Goal: Navigation & Orientation: Find specific page/section

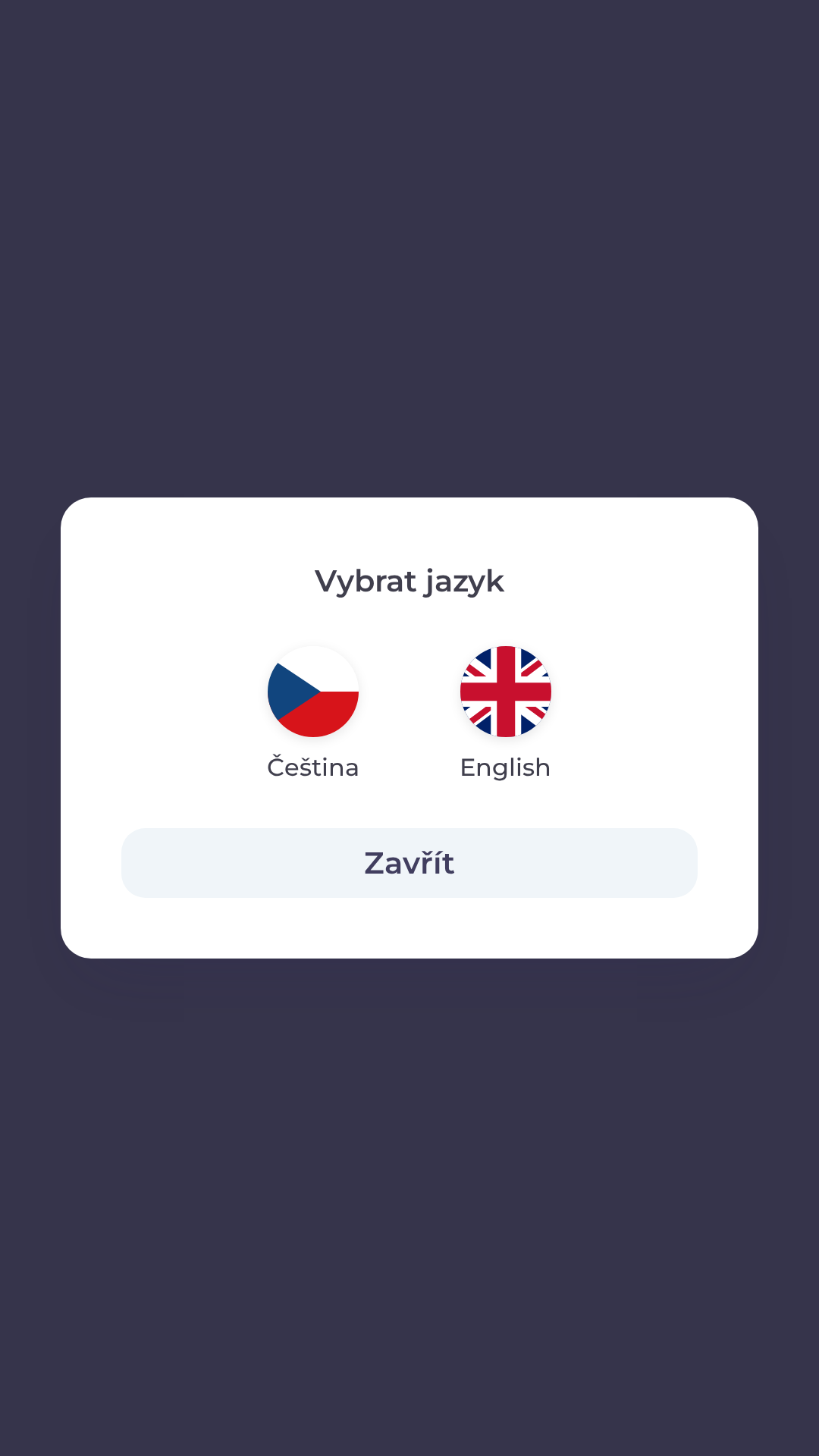
click at [498, 711] on img "button" at bounding box center [505, 692] width 91 height 91
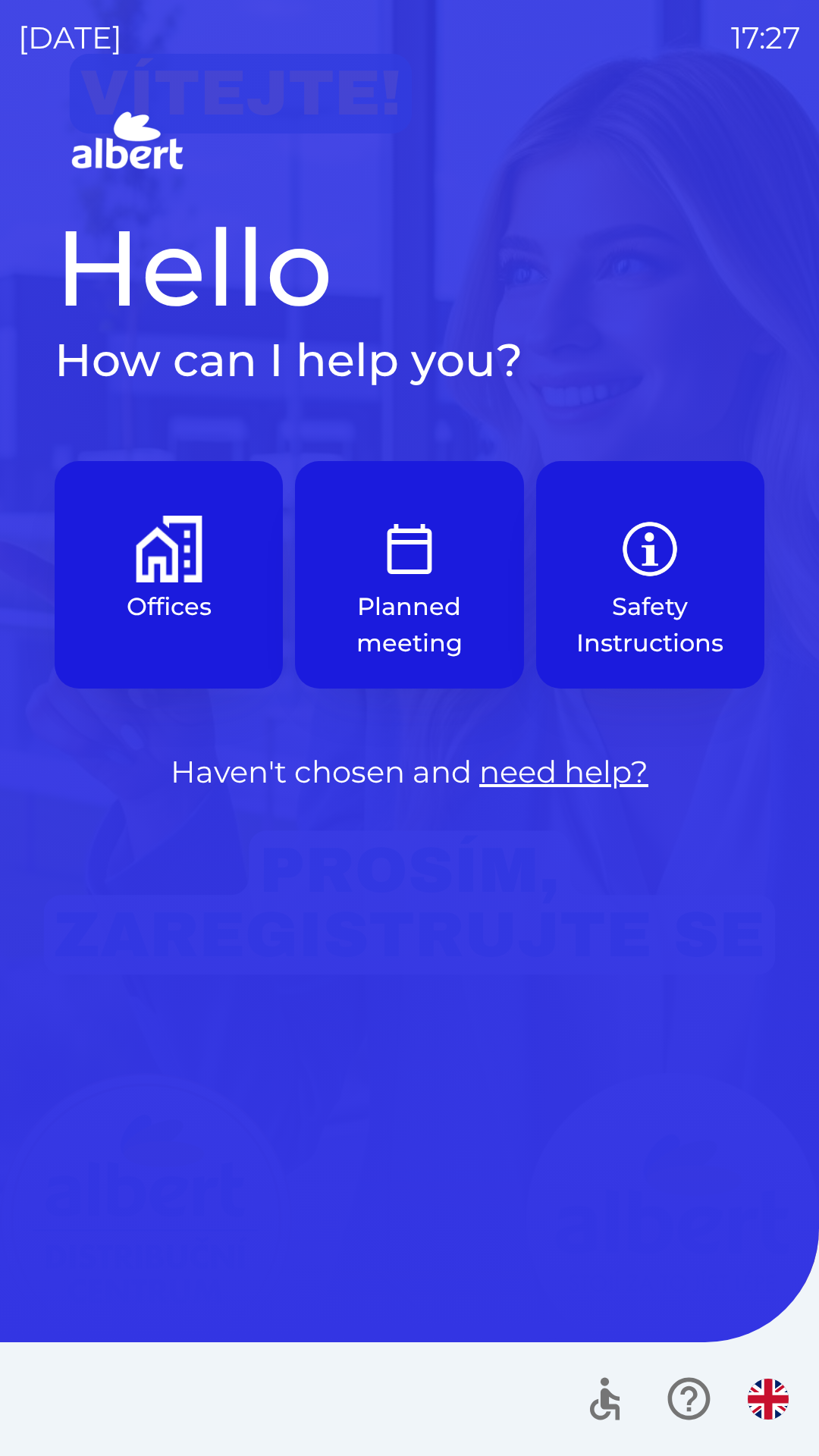
click at [141, 542] on img "button" at bounding box center [169, 549] width 67 height 67
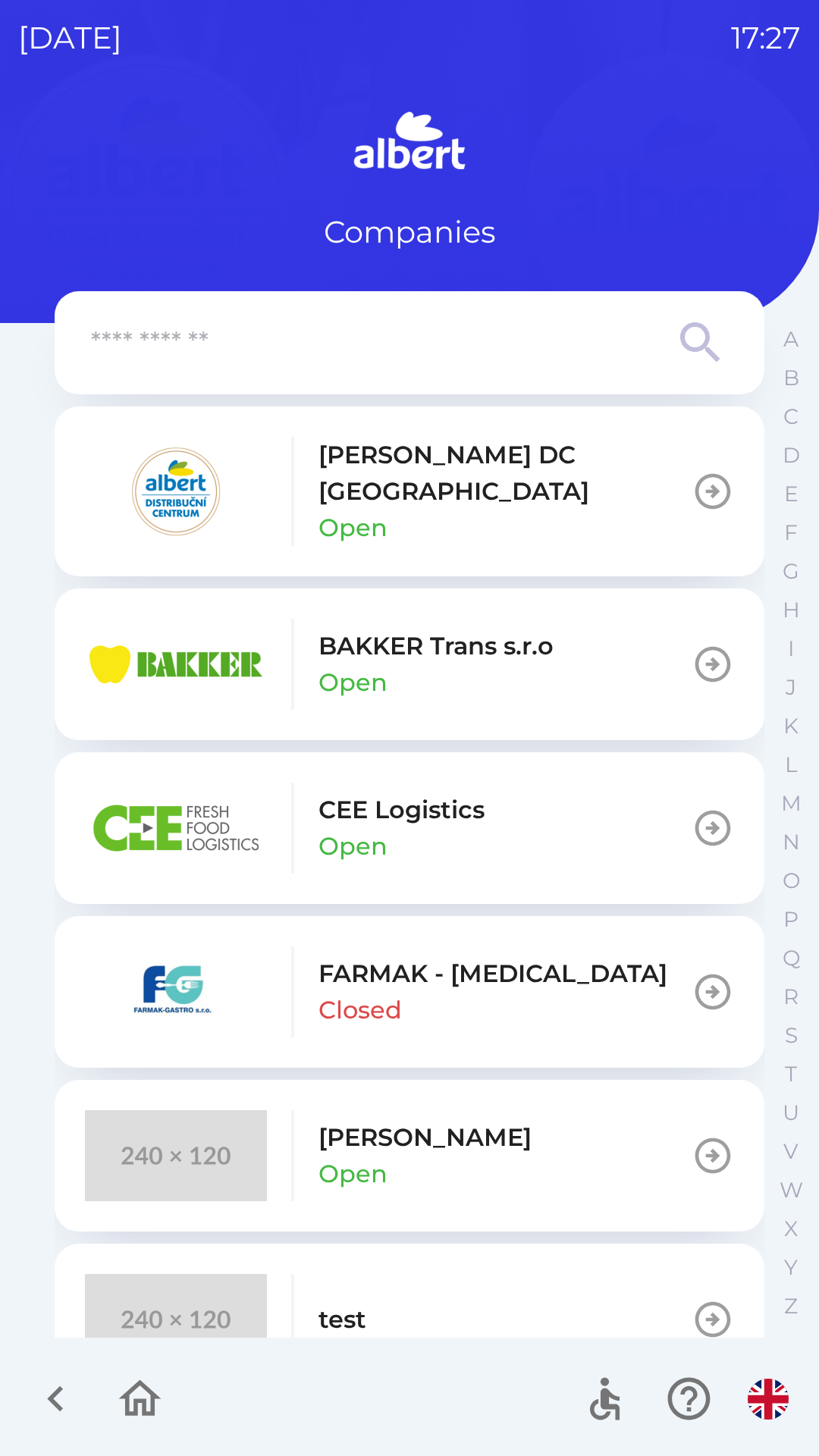
click at [697, 480] on icon "button" at bounding box center [713, 492] width 36 height 36
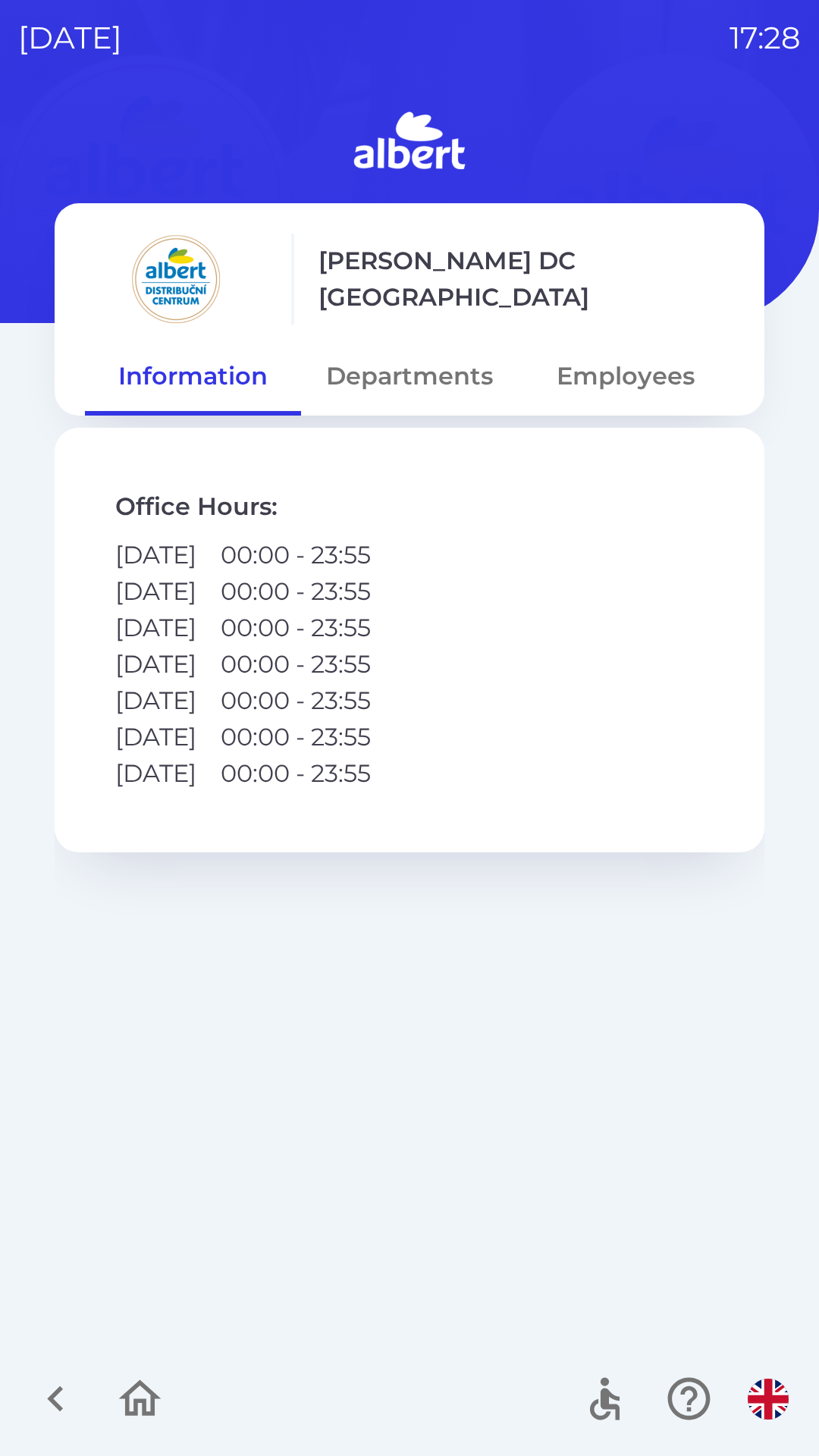
click at [49, 1394] on icon "button" at bounding box center [55, 1398] width 51 height 51
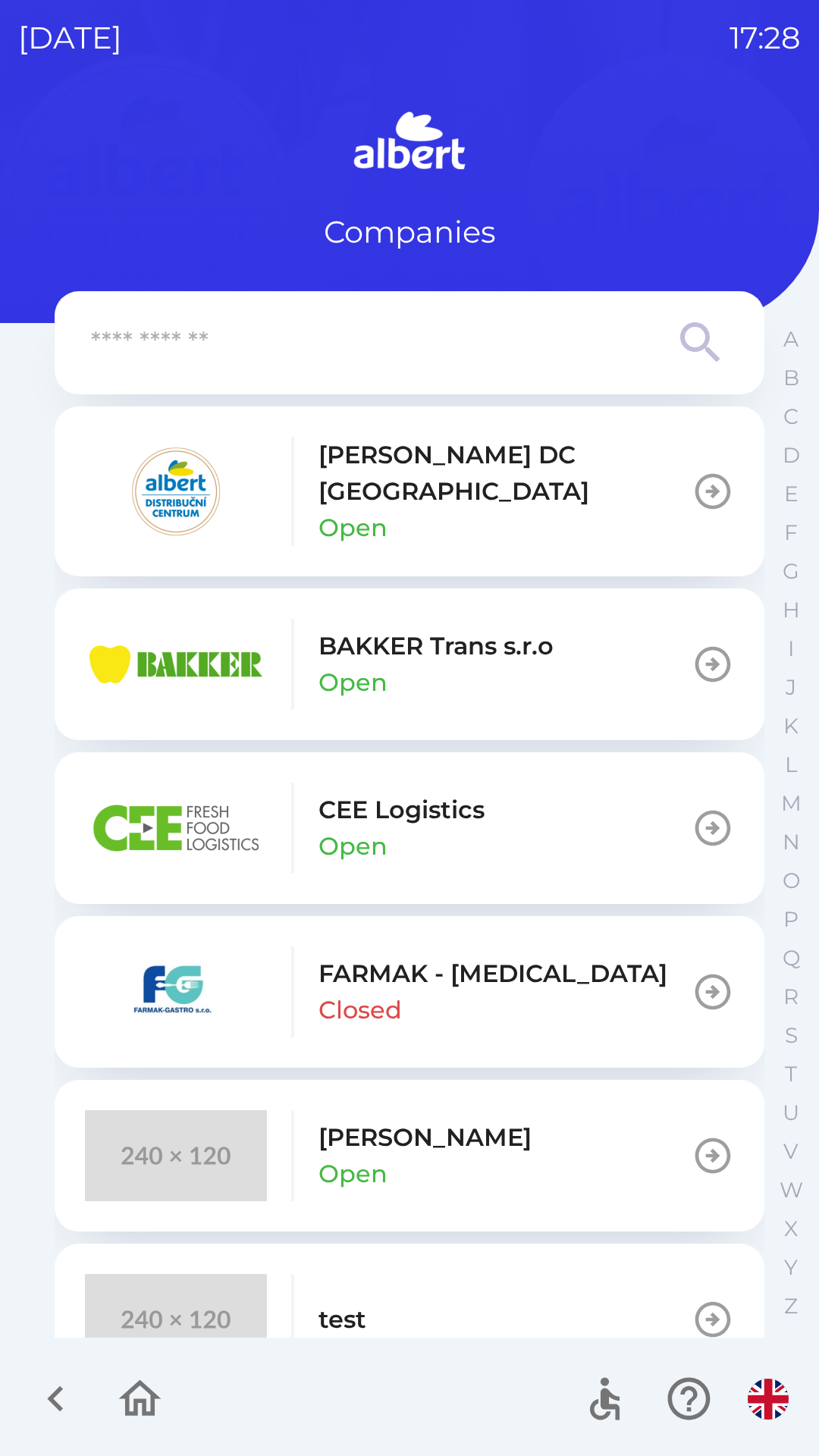
click at [39, 1405] on icon "button" at bounding box center [55, 1398] width 51 height 51
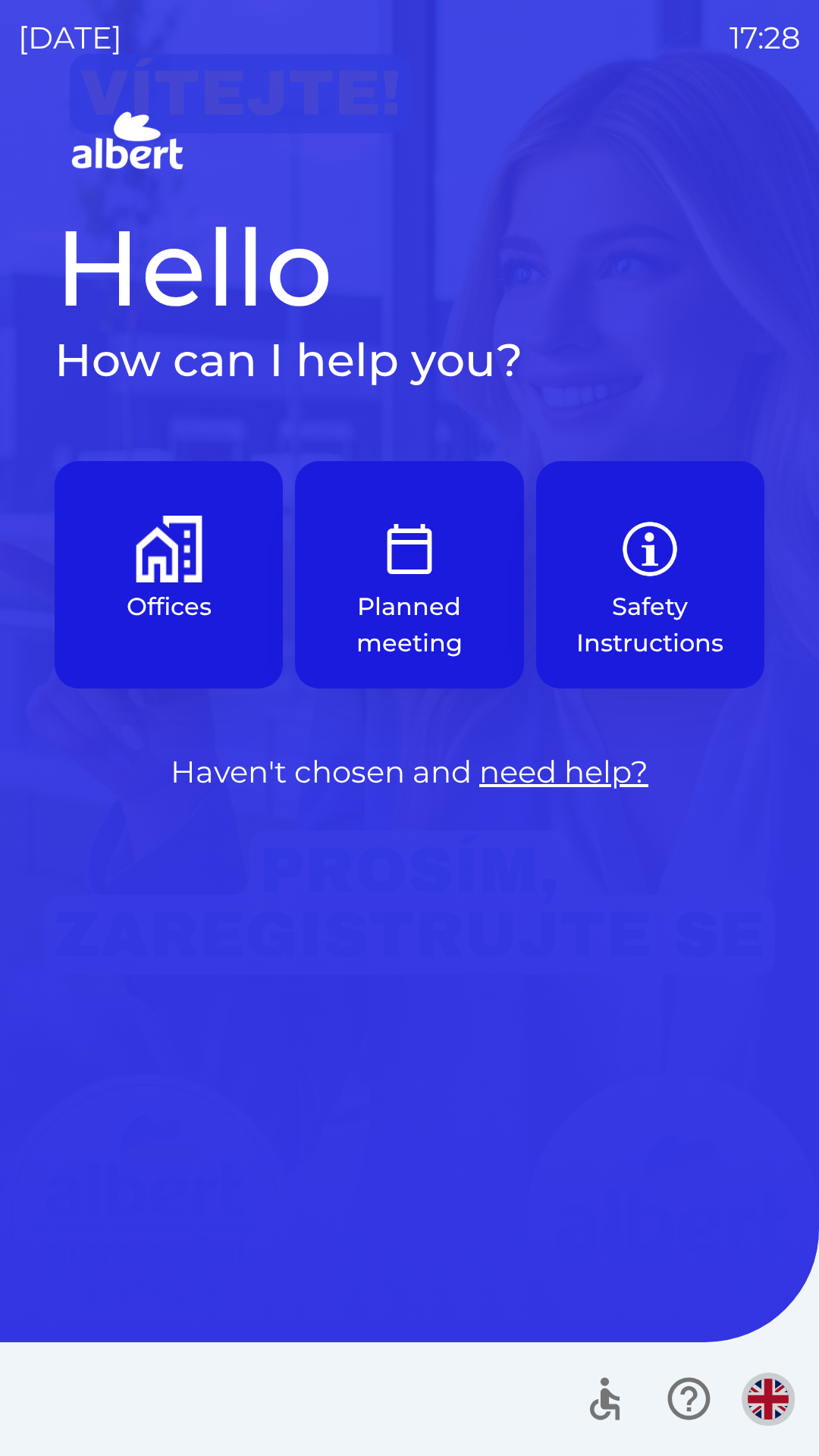
click at [767, 1379] on img "button" at bounding box center [768, 1399] width 41 height 41
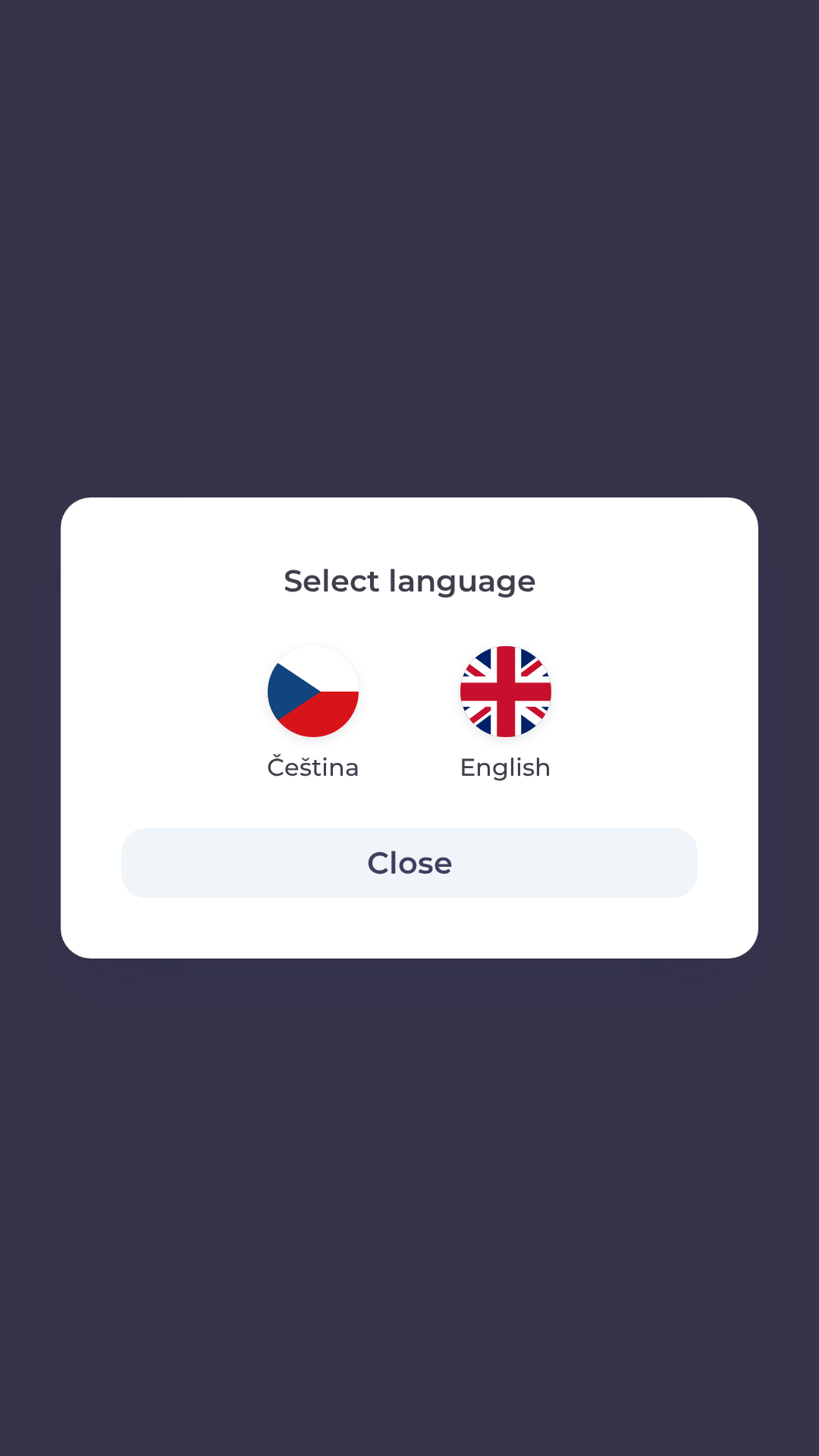
click at [320, 708] on img "button" at bounding box center [313, 692] width 91 height 91
